Goal: Find specific page/section: Find specific page/section

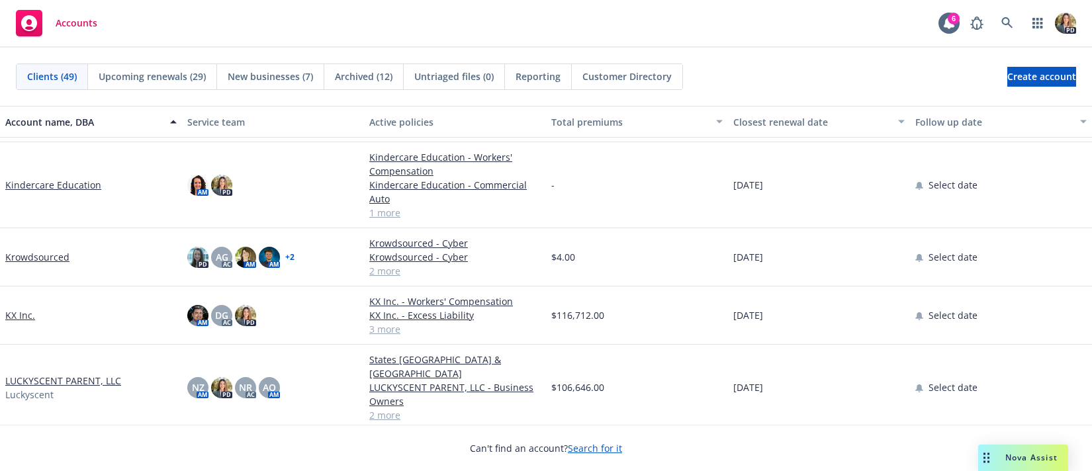
scroll to position [757, 0]
click at [24, 310] on link "KX Inc." at bounding box center [20, 315] width 30 height 14
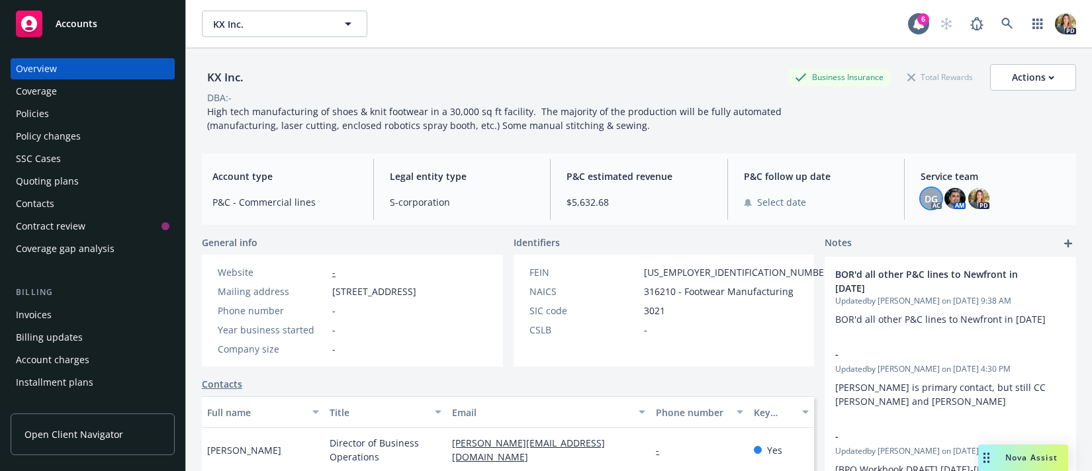
click at [930, 198] on div "DG" at bounding box center [931, 198] width 21 height 21
click at [958, 201] on div "DG AC AM PD" at bounding box center [993, 198] width 145 height 21
click at [956, 199] on img at bounding box center [954, 198] width 21 height 21
